Goal: Information Seeking & Learning: Learn about a topic

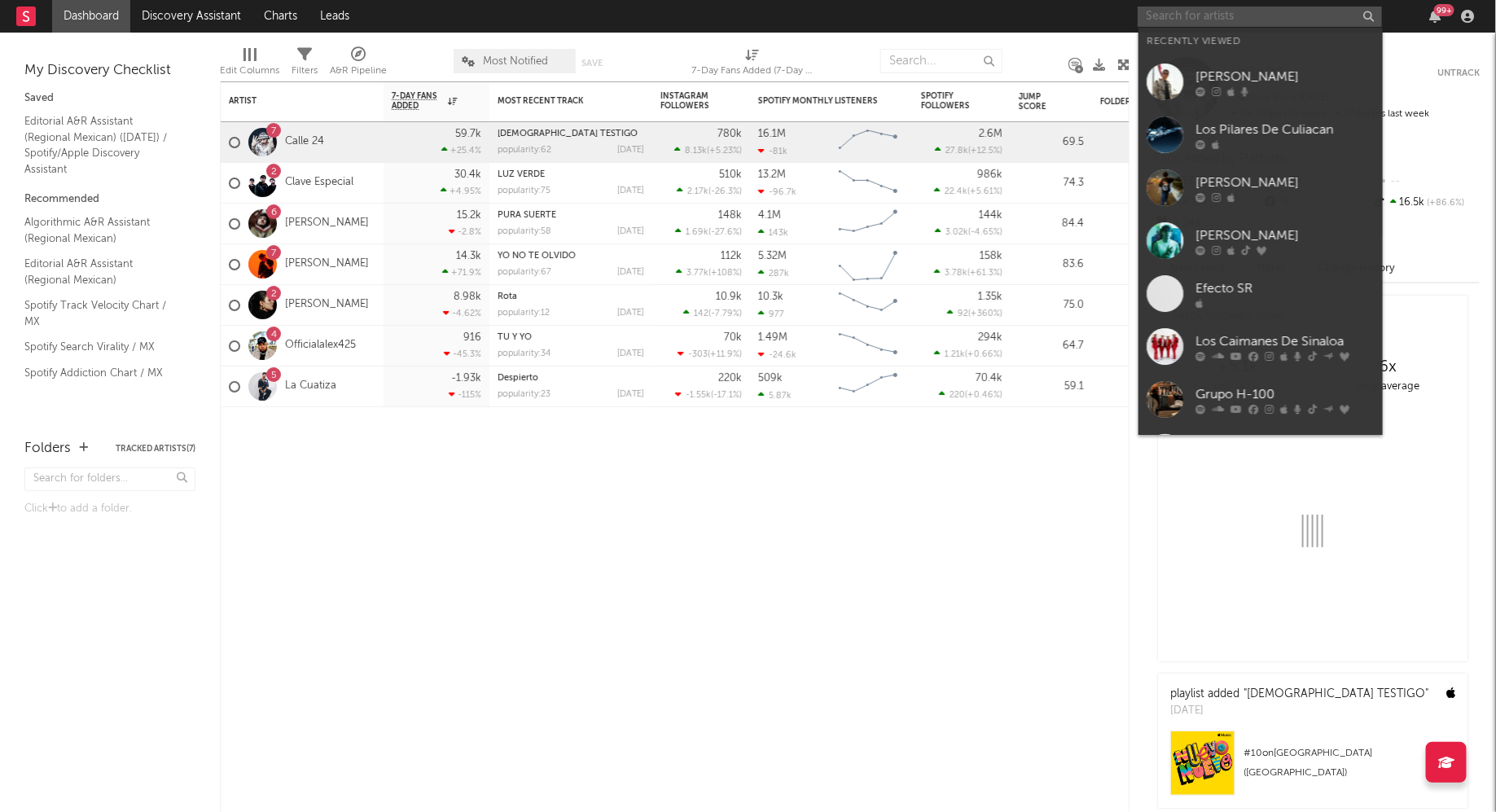
click at [1193, 9] on input "text" at bounding box center [1261, 17] width 245 height 21
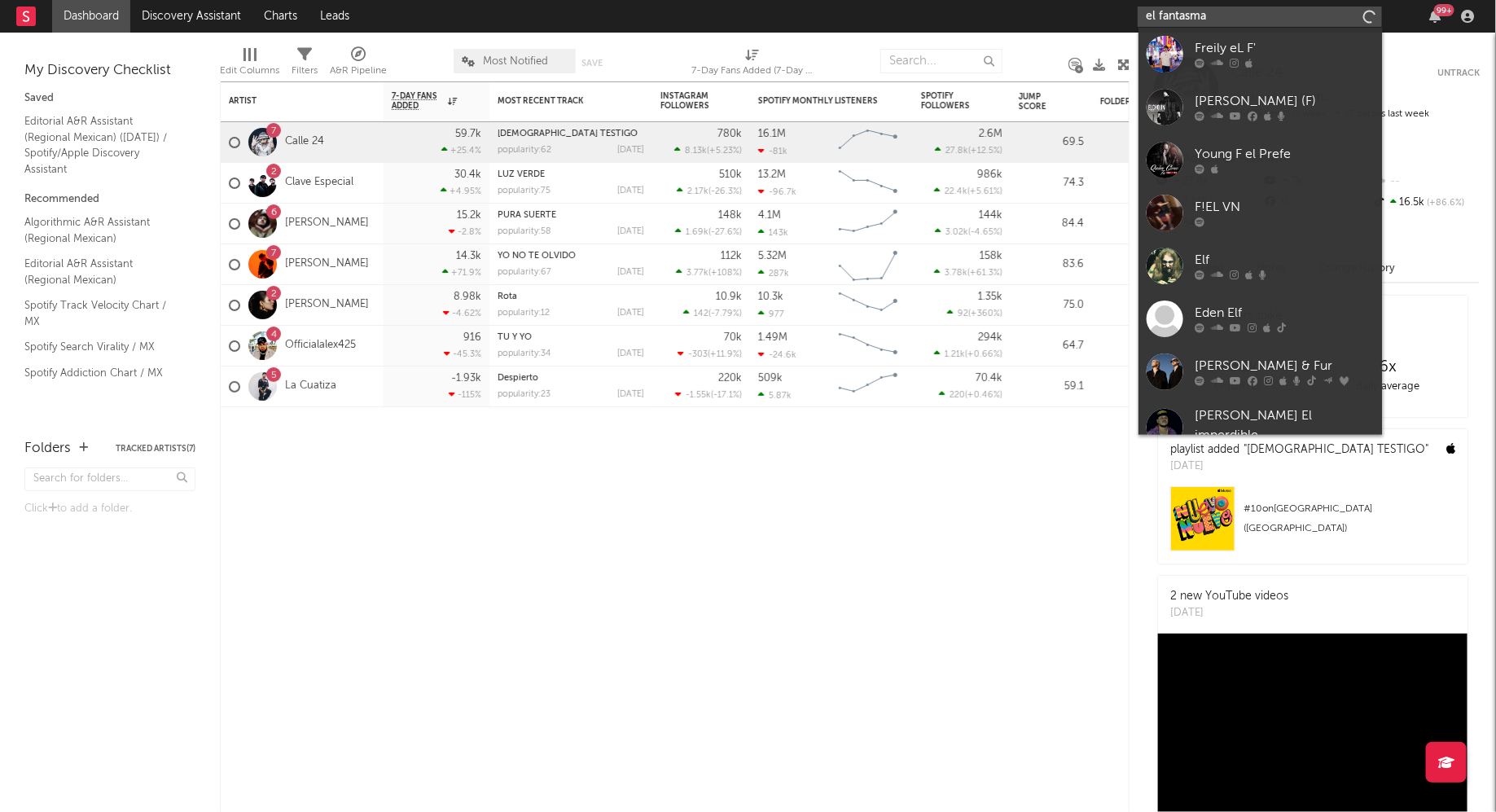
type input "el fantasma"
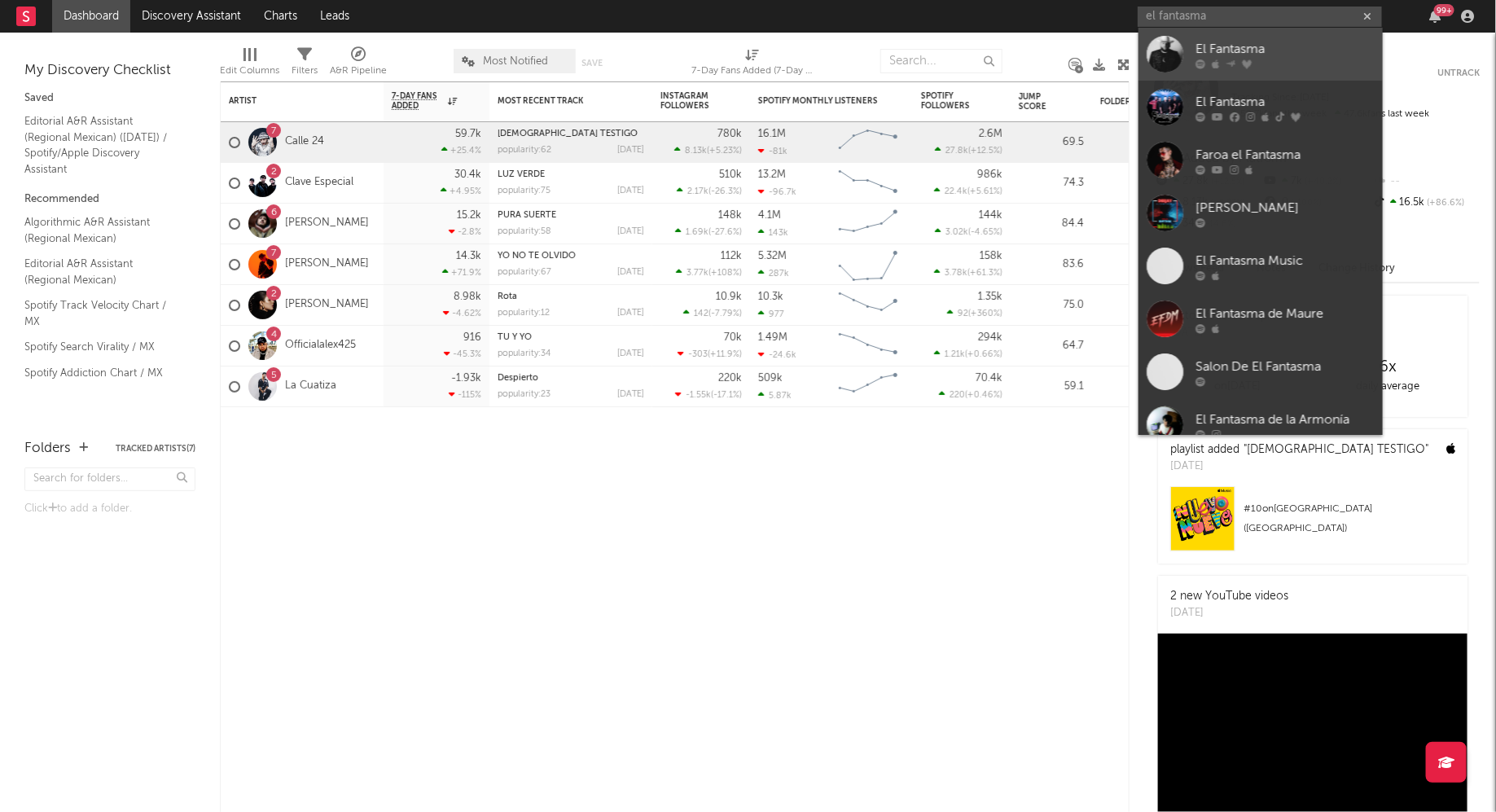
click at [1193, 47] on link "El Fantasma" at bounding box center [1262, 54] width 245 height 53
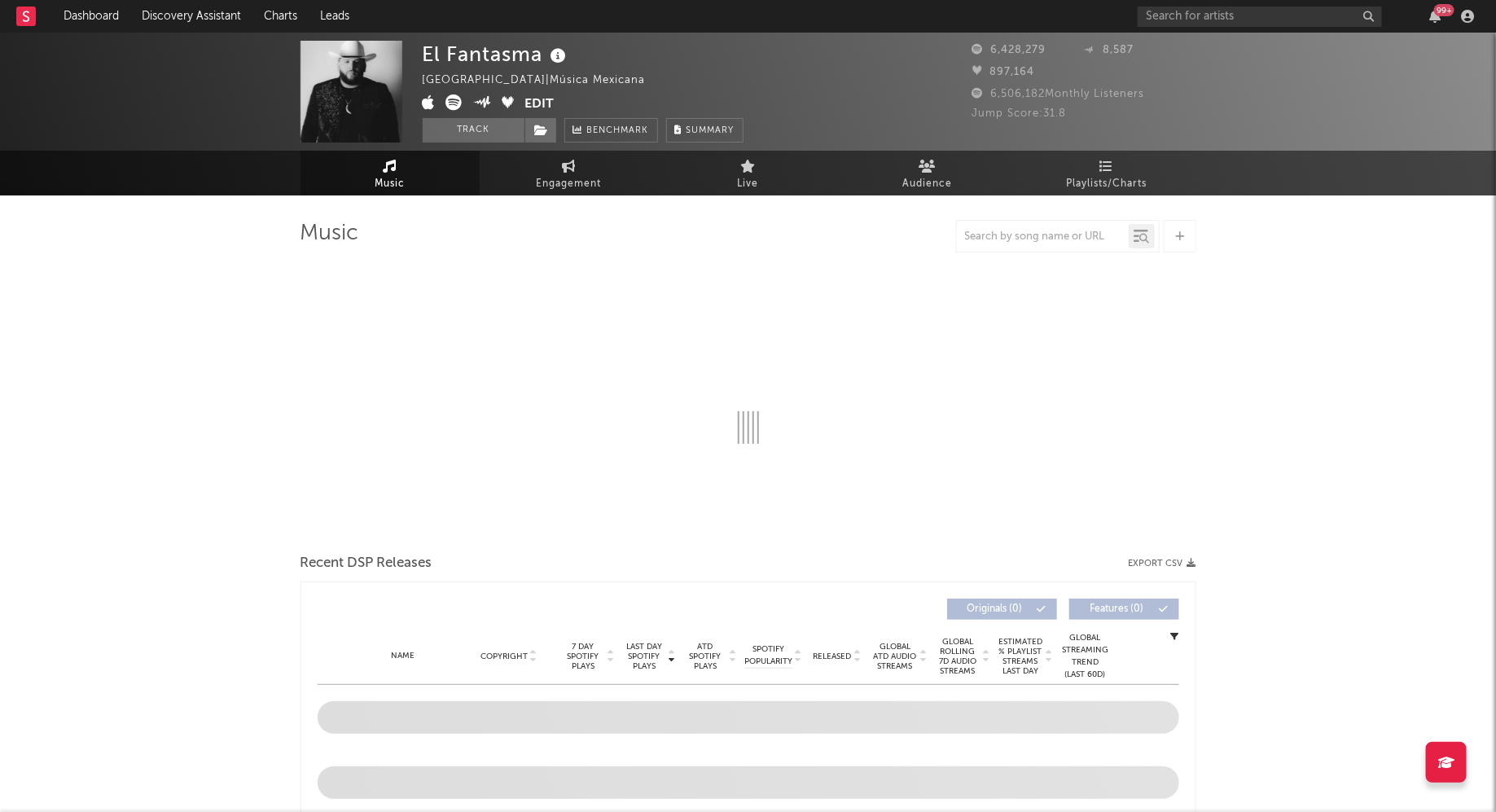
select select "6m"
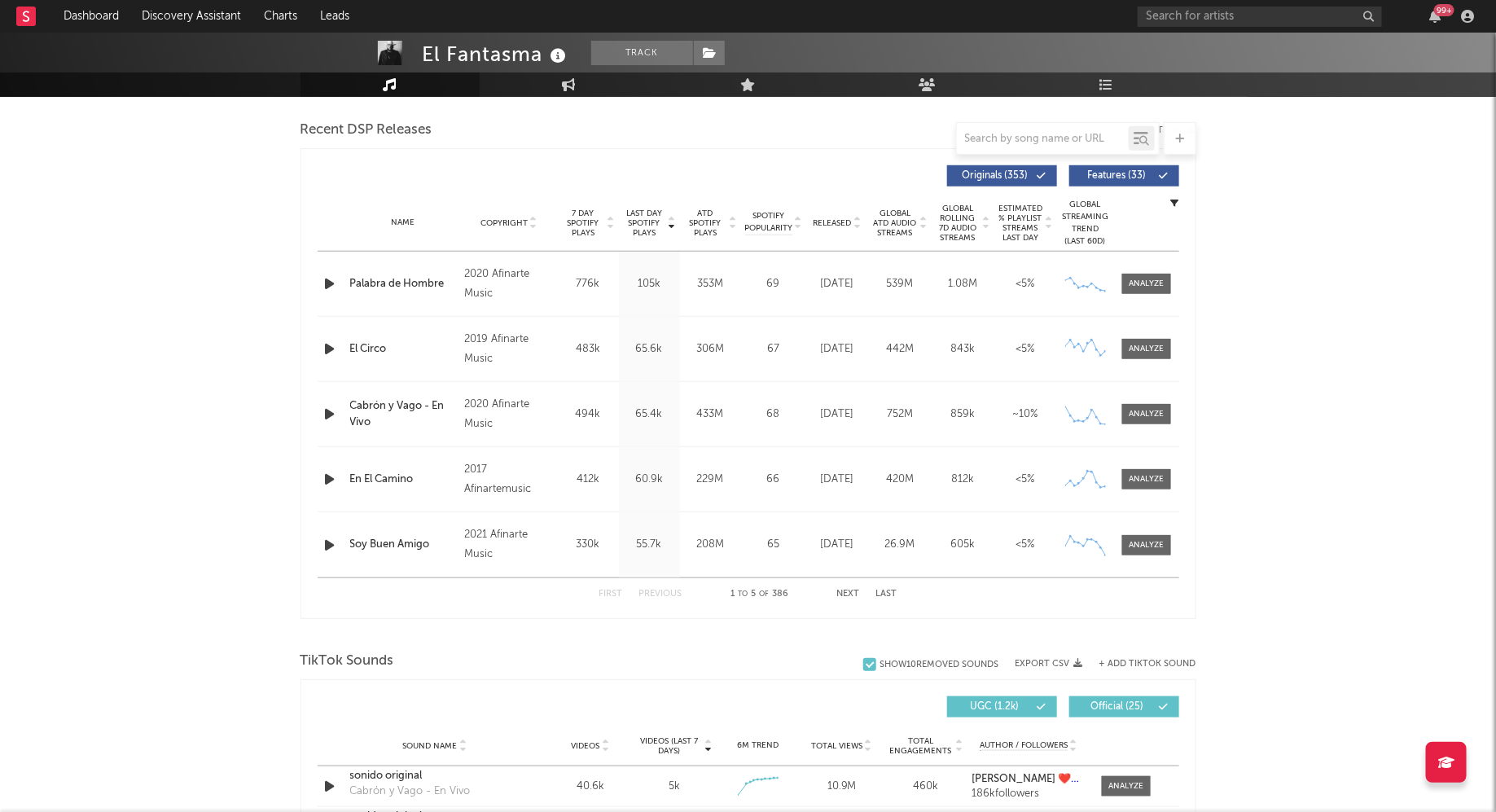
scroll to position [565, 0]
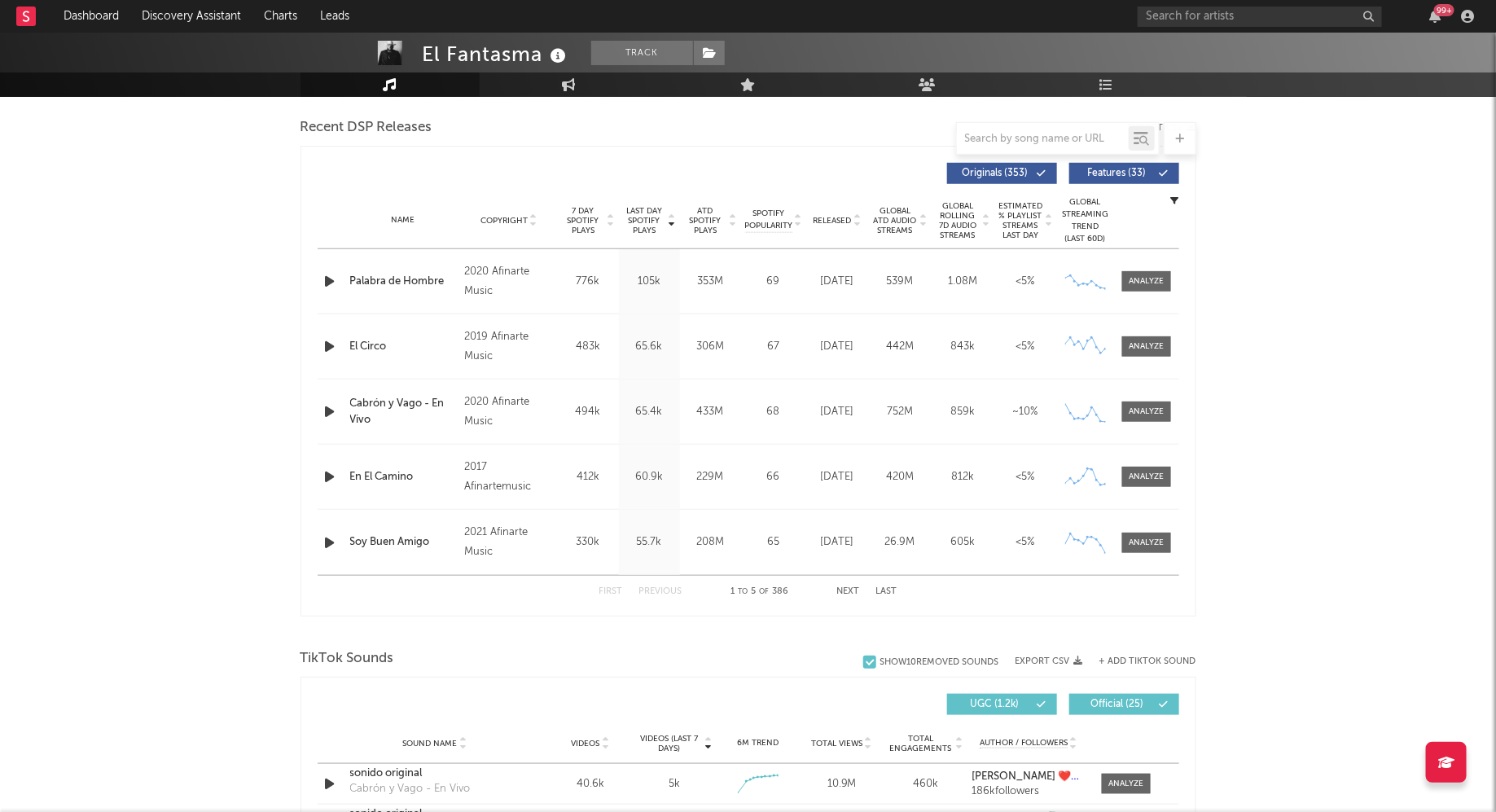
click at [847, 595] on div "First Previous 1 to 5 of 386 Next Last" at bounding box center [748, 591] width 298 height 32
click at [846, 587] on button "Next" at bounding box center [848, 591] width 23 height 9
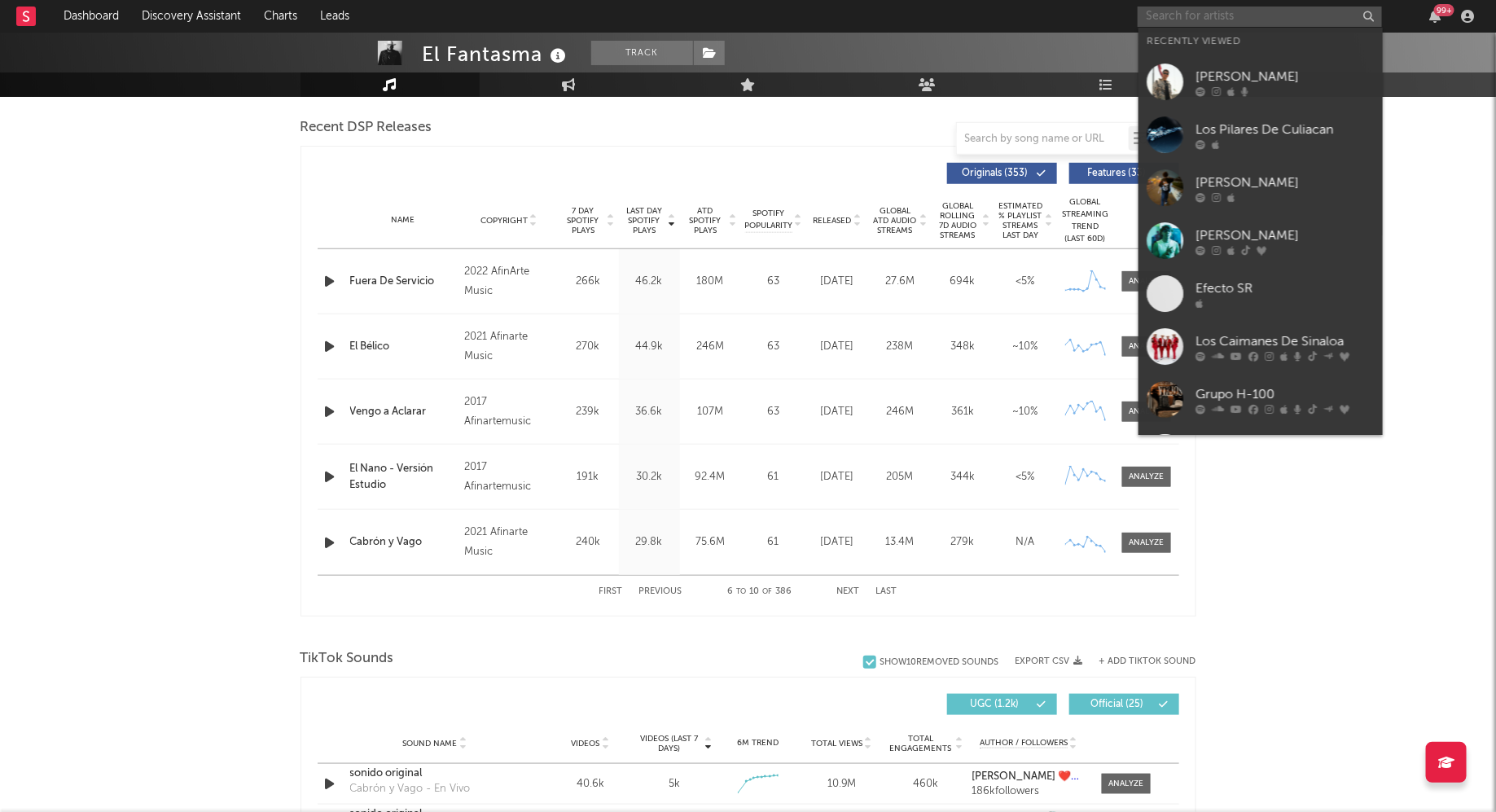
click at [1172, 13] on input "text" at bounding box center [1261, 17] width 245 height 21
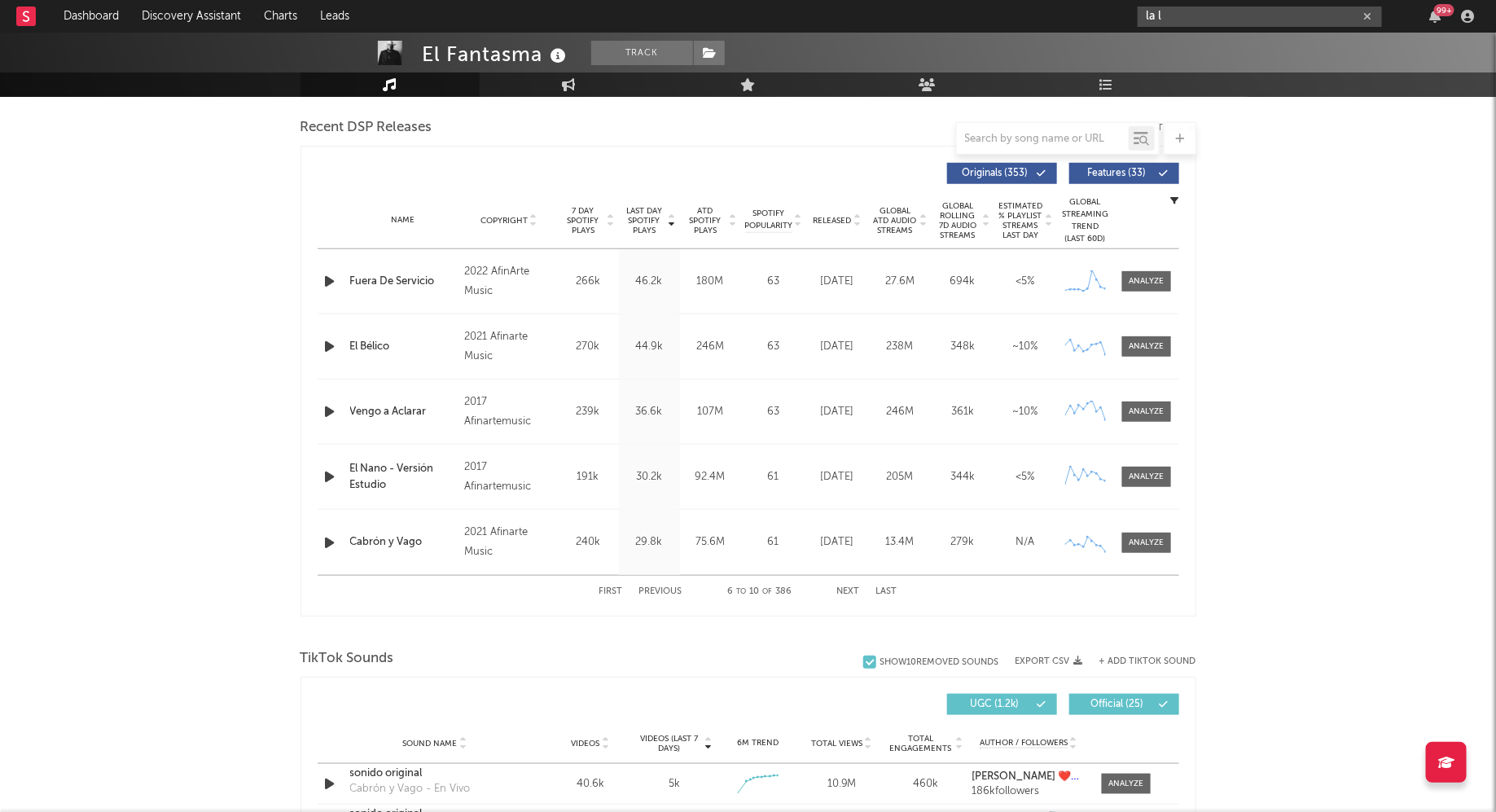
type input "la l"
click at [151, 327] on div "El Fantasma Track Mexico | Música Mexicana Edit Track Benchmark Summary 6,428,2…" at bounding box center [748, 698] width 1496 height 2460
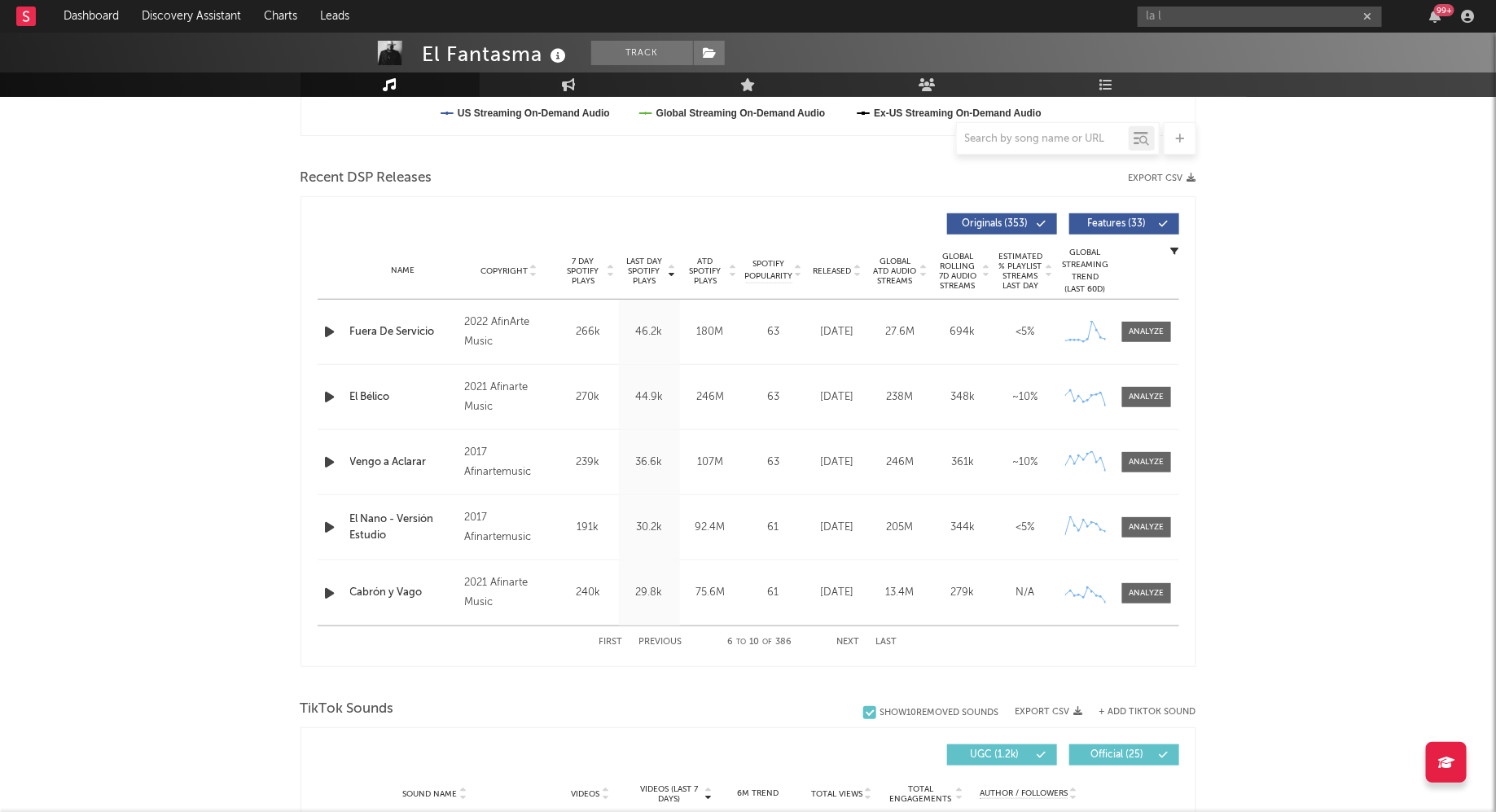
scroll to position [507, 0]
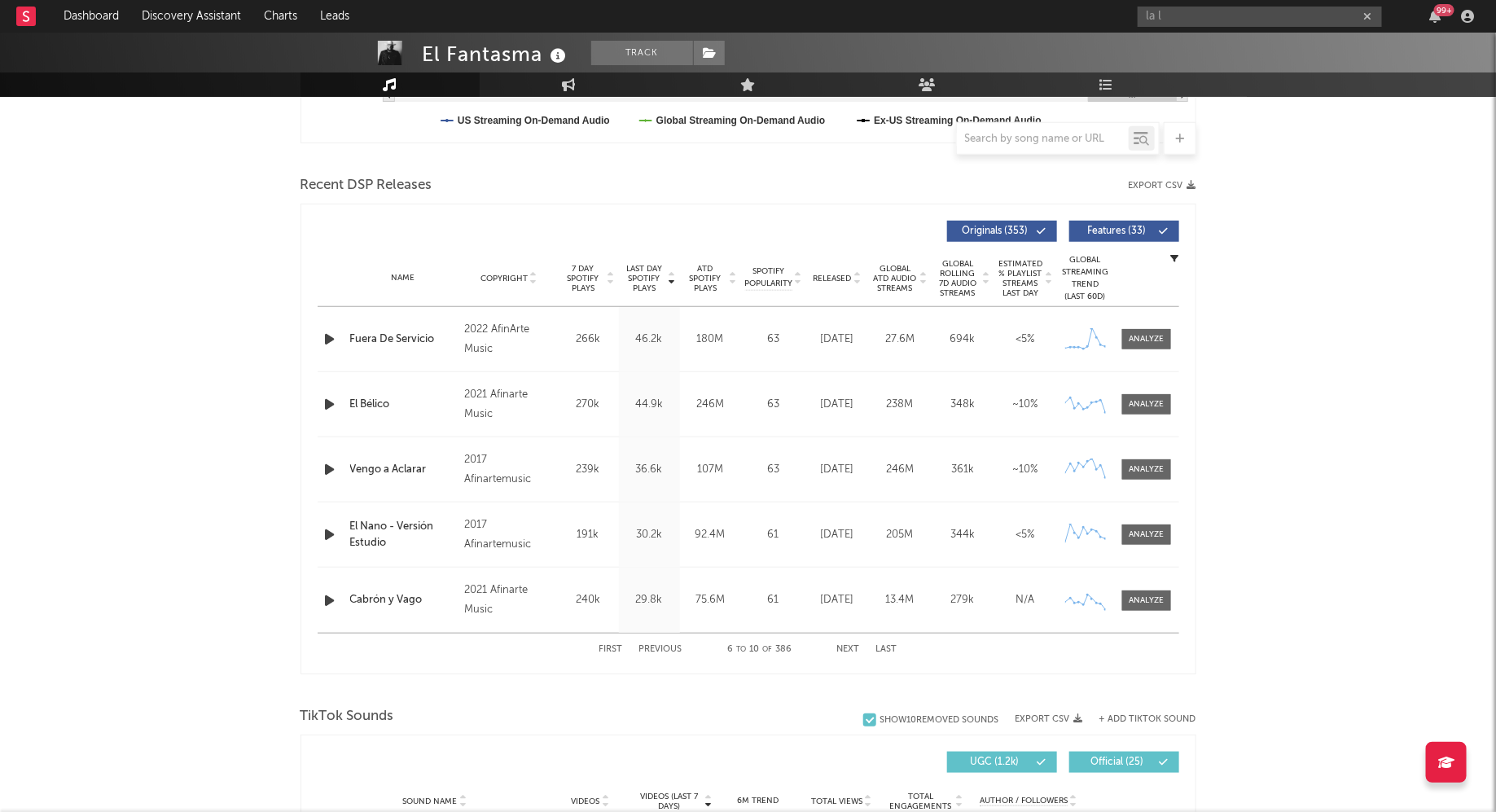
click at [1155, 250] on div "Name Copyright Label Album Names Composer Names 7 Day Spotify Plays Last Day Sp…" at bounding box center [748, 278] width 862 height 57
click at [1173, 257] on icon "button" at bounding box center [1176, 258] width 9 height 9
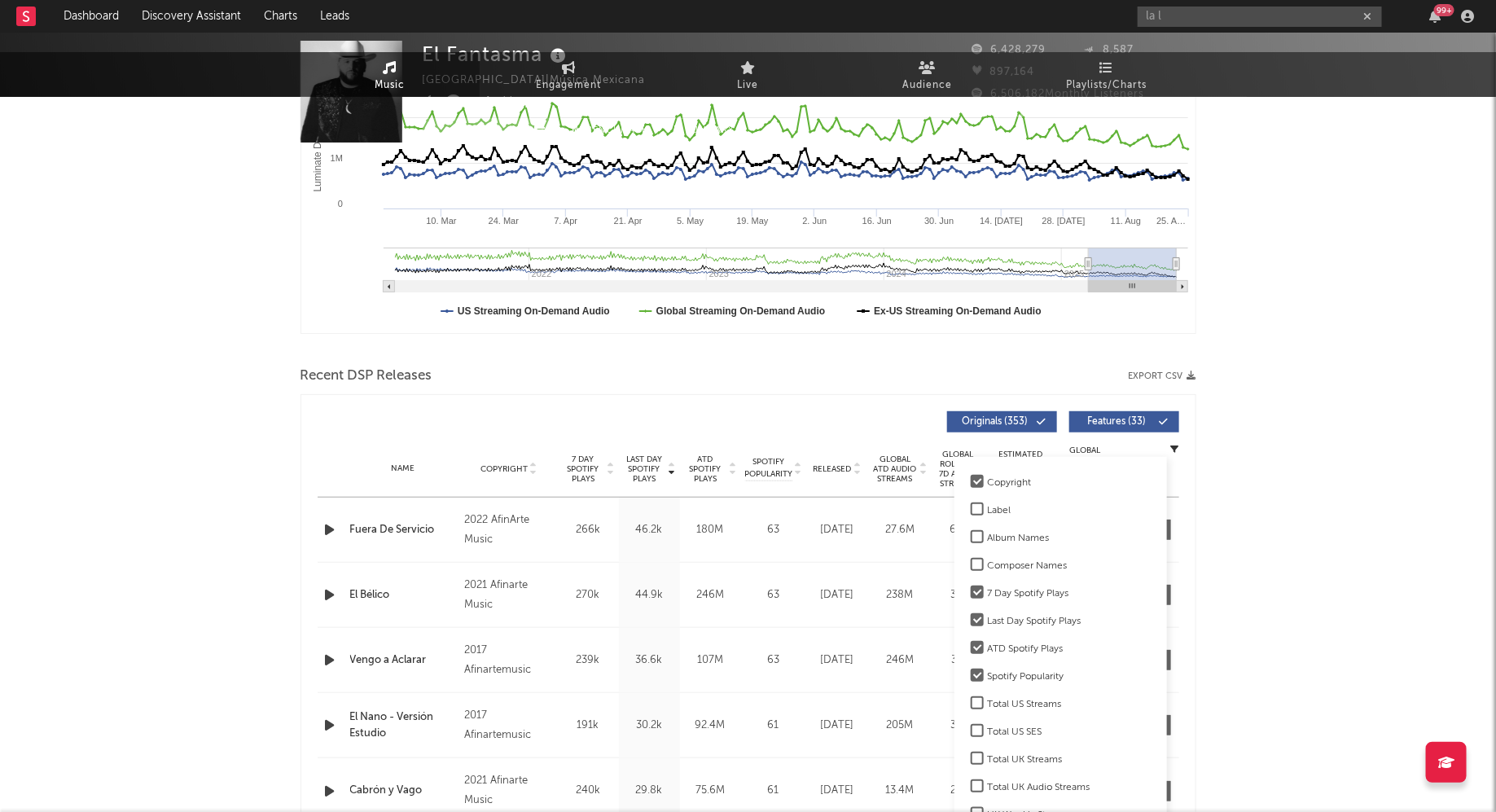
scroll to position [0, 0]
